Goal: Find specific page/section: Find specific page/section

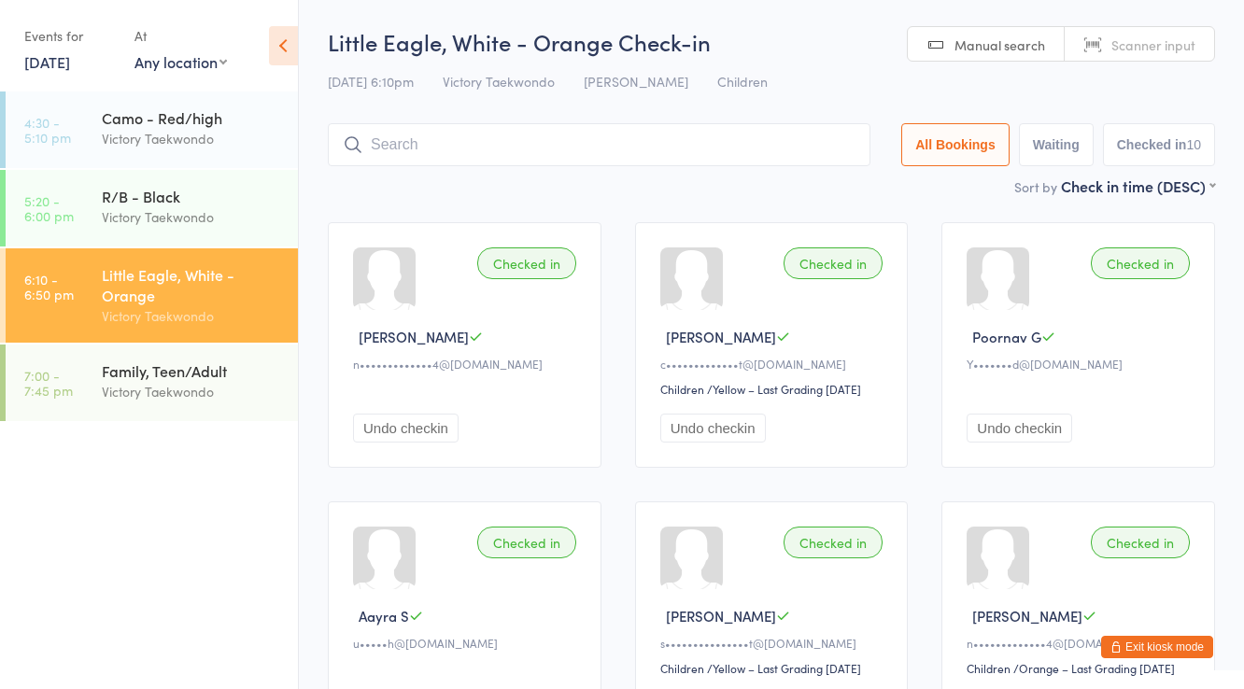
click at [1166, 645] on button "Exit kiosk mode" at bounding box center [1157, 647] width 112 height 22
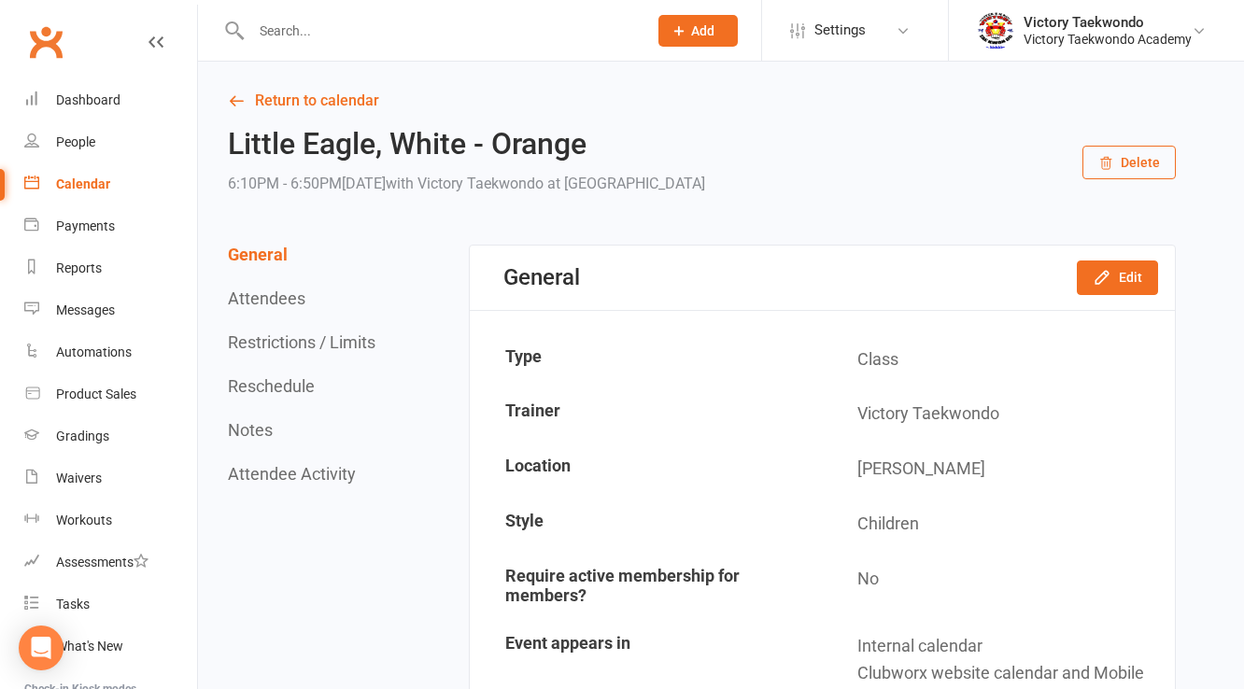
click at [303, 22] on input "text" at bounding box center [440, 31] width 388 height 26
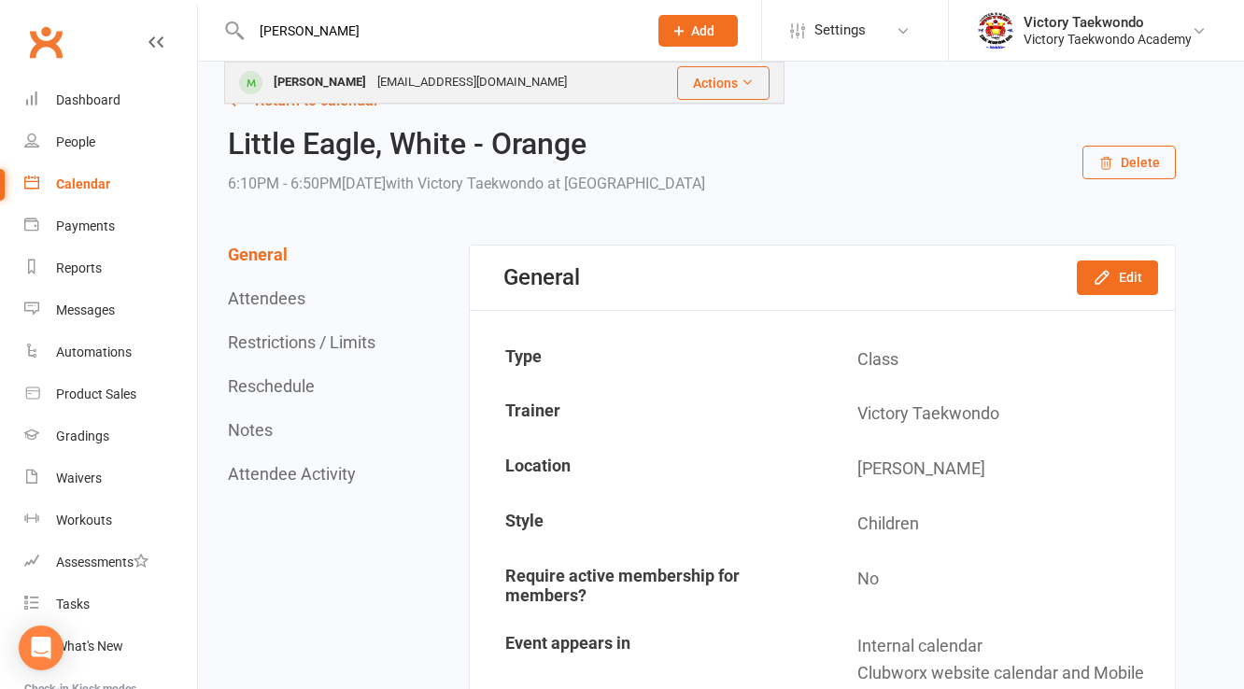
type input "[PERSON_NAME]"
click at [327, 87] on div "[PERSON_NAME]" at bounding box center [320, 82] width 104 height 27
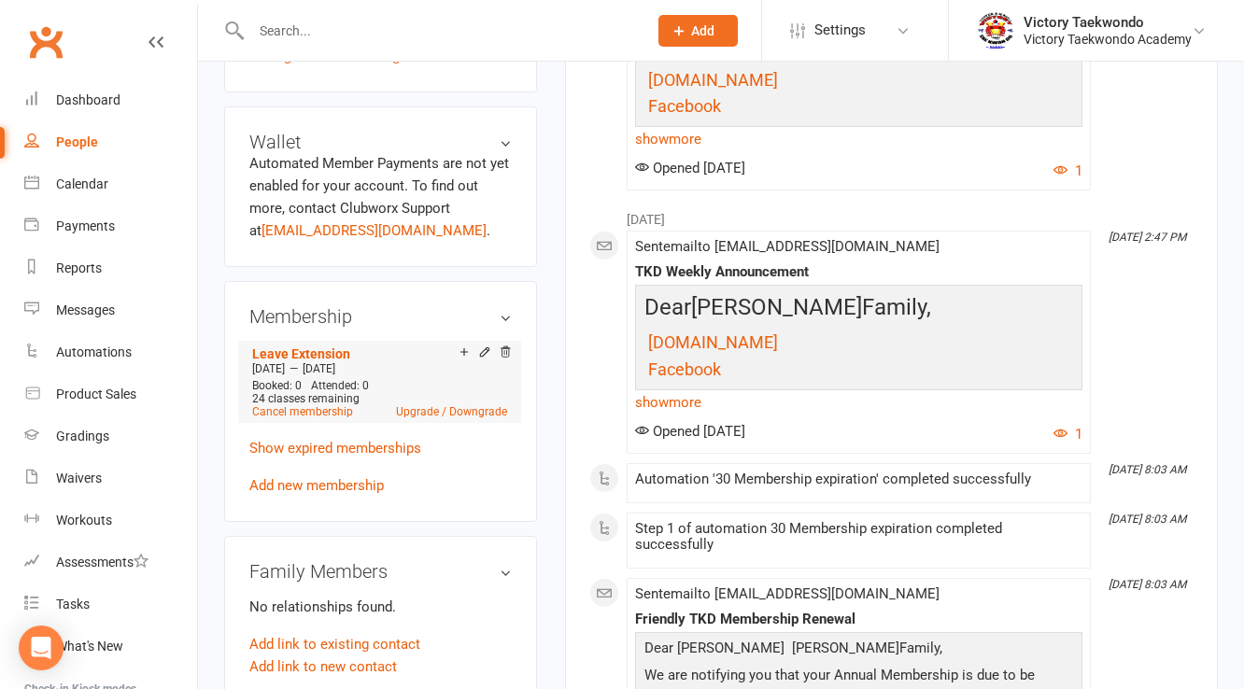
scroll to position [747, 0]
